Goal: Task Accomplishment & Management: Manage account settings

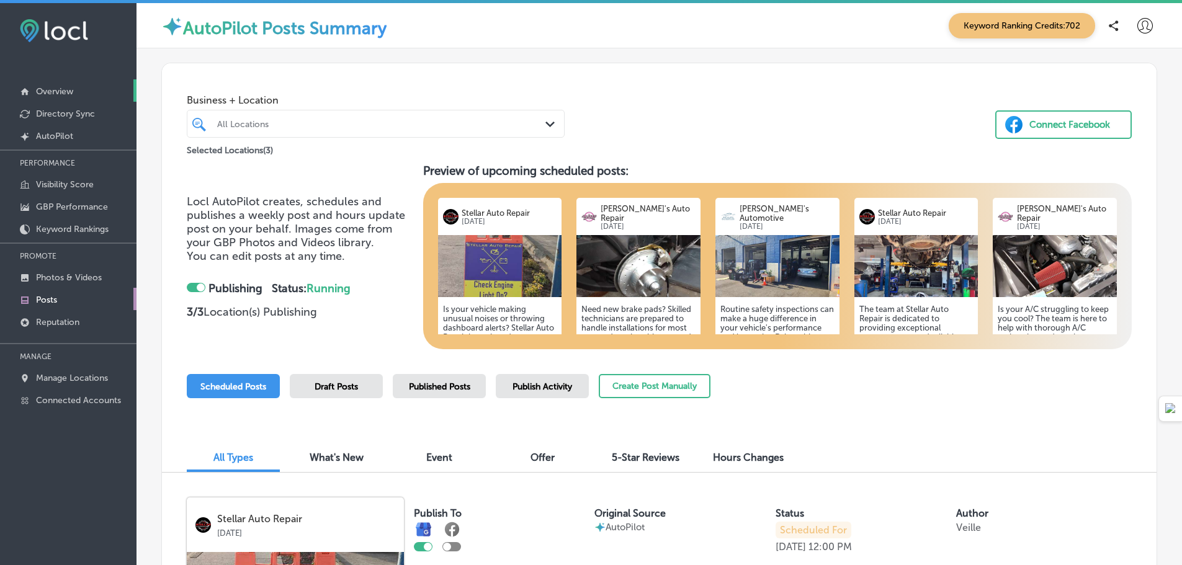
click at [53, 87] on p "Overview" at bounding box center [54, 91] width 37 height 11
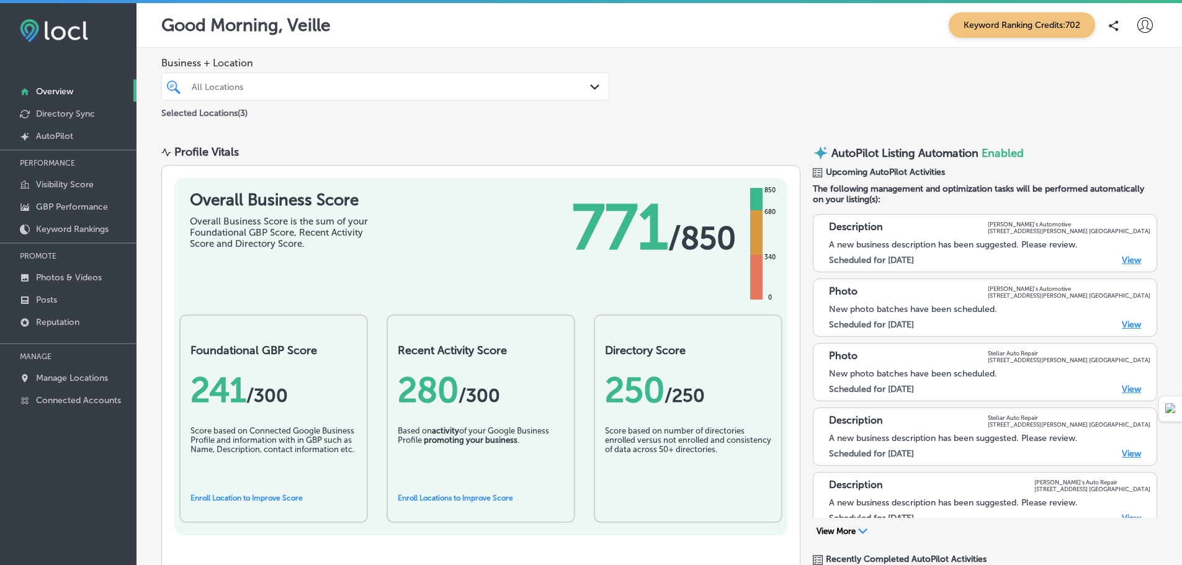
click at [593, 91] on div "Path Created with Sketch." at bounding box center [597, 88] width 14 height 14
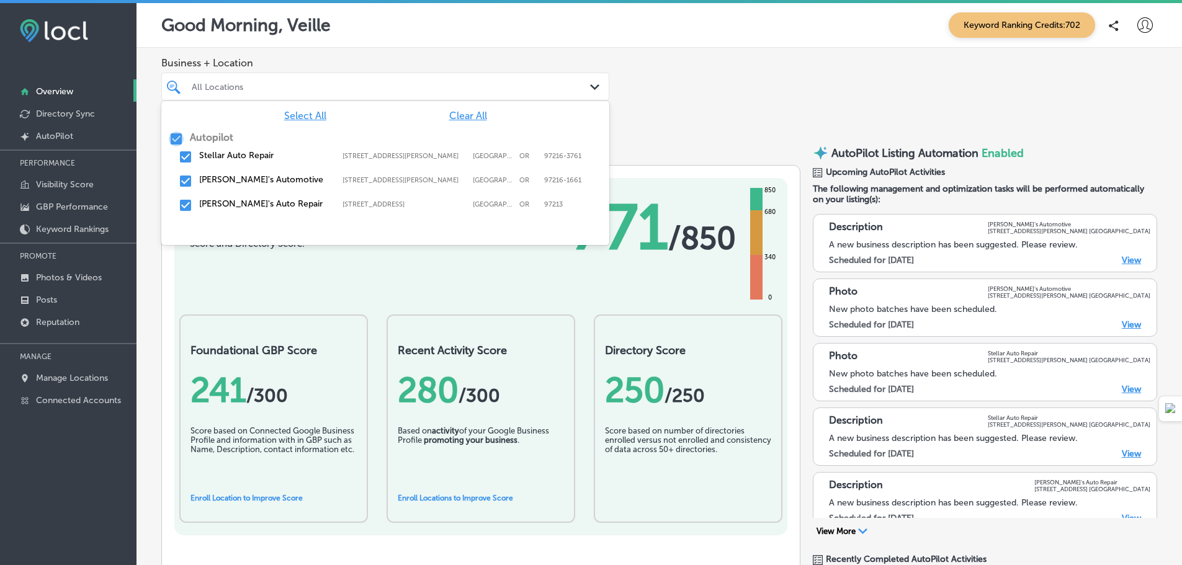
click at [174, 141] on input "checkbox" at bounding box center [176, 139] width 15 height 15
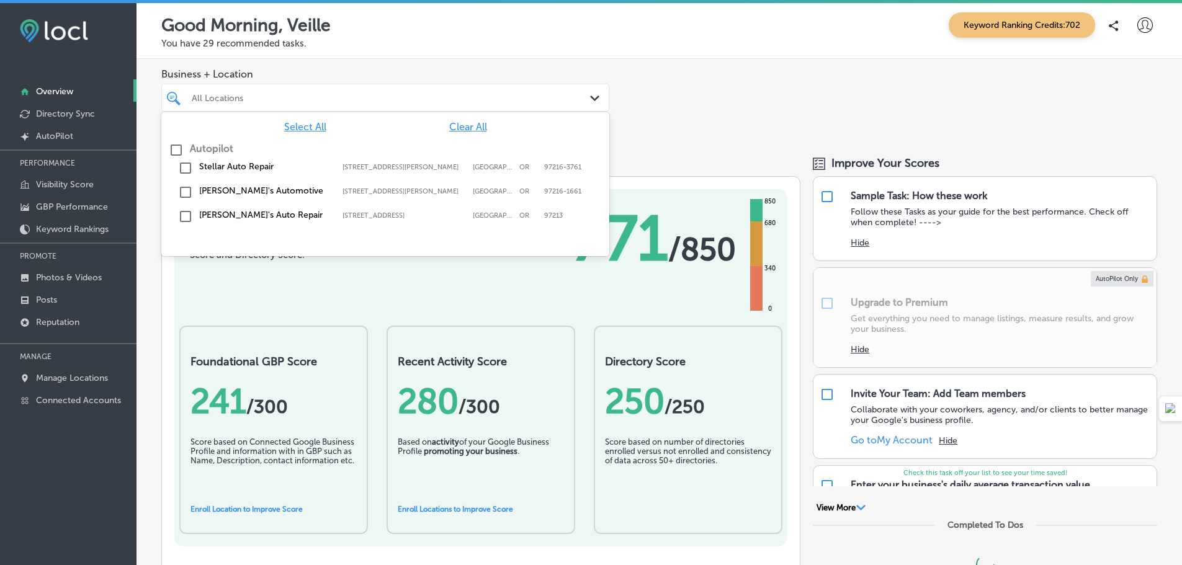
click at [186, 158] on div "Stellar Auto Repair [STREET_ADDRESS][PERSON_NAME]-3761 [STREET_ADDRESS][PERSON_…" at bounding box center [385, 168] width 448 height 24
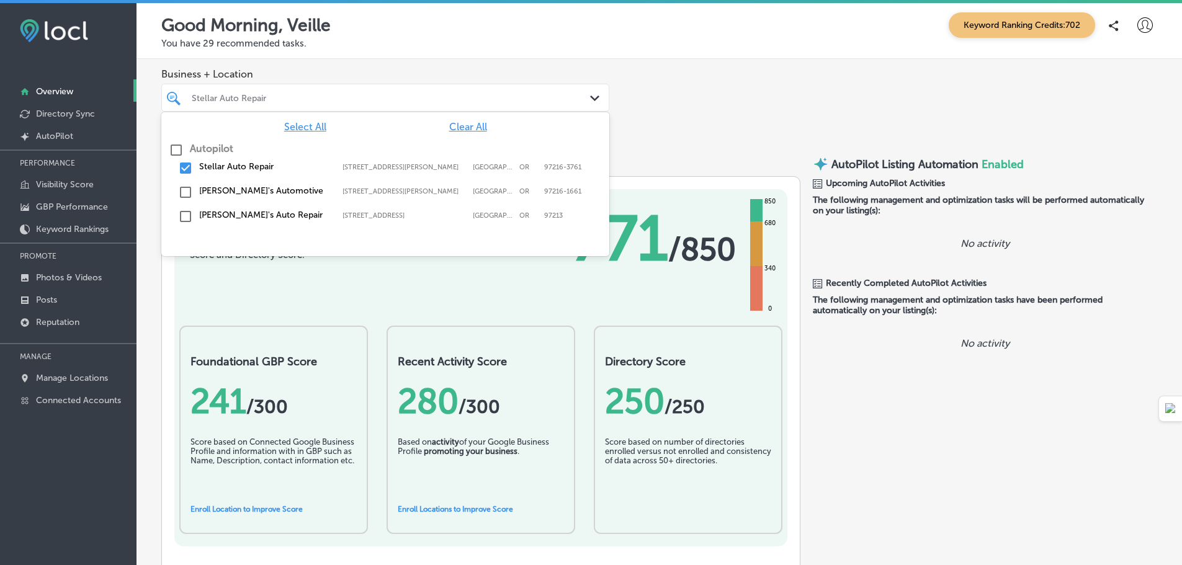
click at [693, 116] on div "Business + Location option [STREET_ADDRESS][PERSON_NAME]. option [STREET_ADDRES…" at bounding box center [660, 100] width 1046 height 82
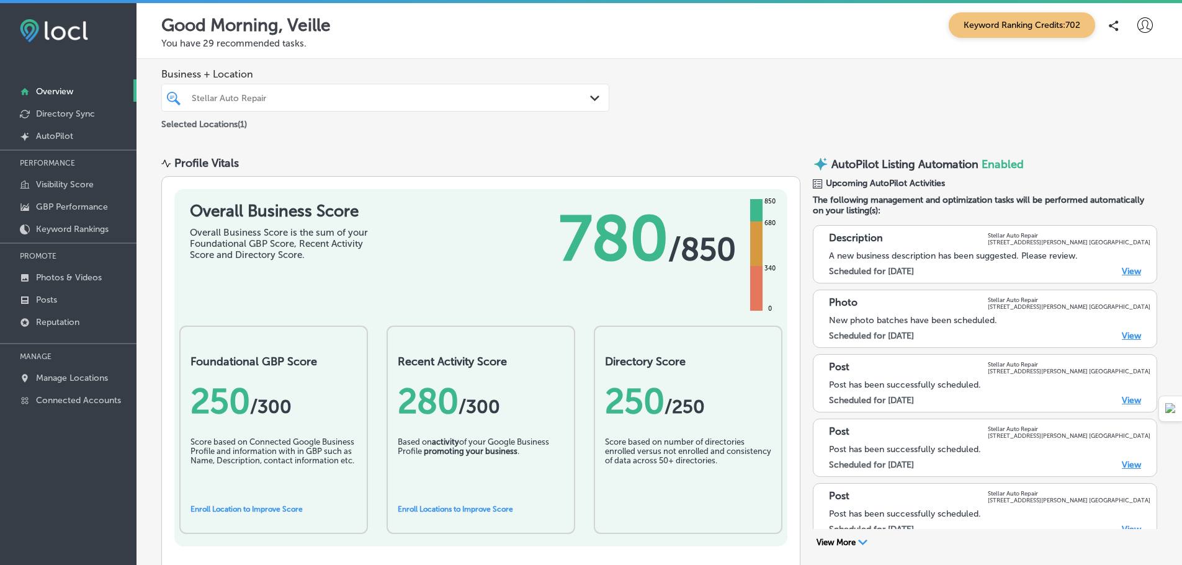
click at [590, 102] on div "Path Created with Sketch." at bounding box center [597, 99] width 14 height 14
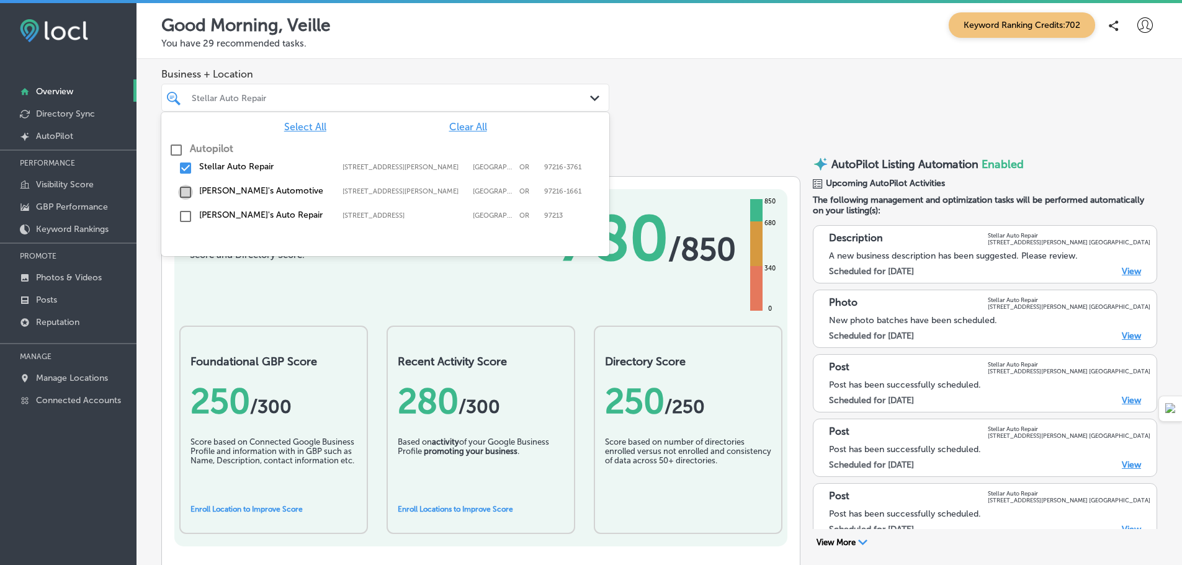
click at [192, 187] on input "checkbox" at bounding box center [185, 192] width 15 height 15
click at [188, 168] on input "checkbox" at bounding box center [185, 168] width 15 height 15
click at [732, 139] on div "Business + Location option [STREET_ADDRESS][PERSON_NAME]. option [STREET_ADDRES…" at bounding box center [660, 100] width 1046 height 82
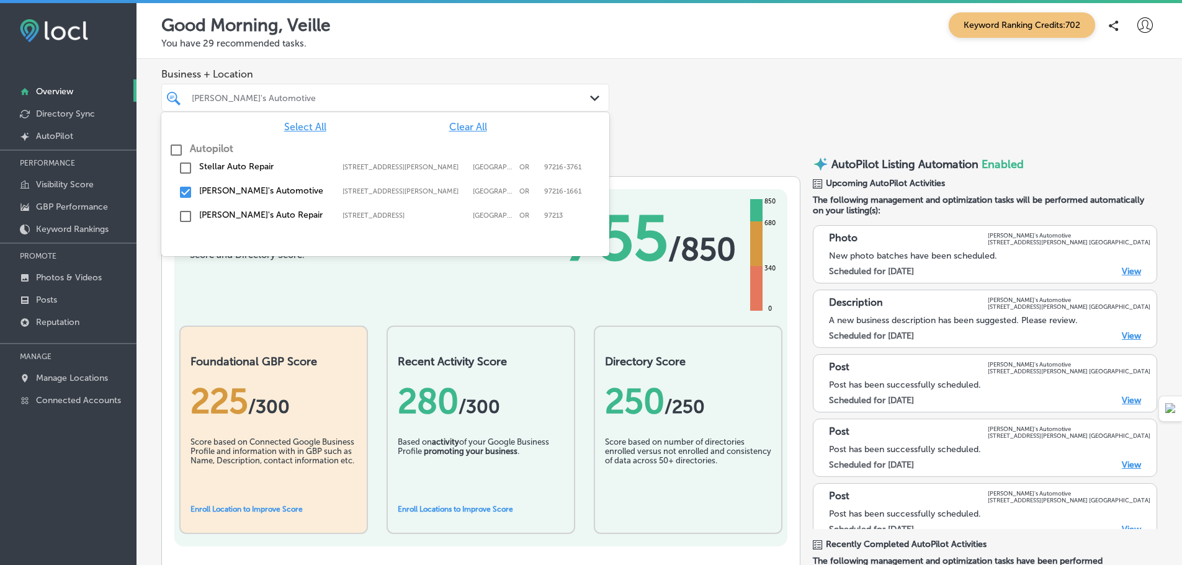
click at [519, 101] on div "[PERSON_NAME]'s Automotive" at bounding box center [392, 97] width 400 height 11
click at [187, 219] on input "checkbox" at bounding box center [185, 216] width 15 height 15
click at [189, 194] on input "checkbox" at bounding box center [185, 192] width 15 height 15
click at [717, 96] on div "Business + Location option [STREET_ADDRESS][PERSON_NAME], deselected. option [S…" at bounding box center [660, 100] width 1046 height 82
